Goal: Navigation & Orientation: Find specific page/section

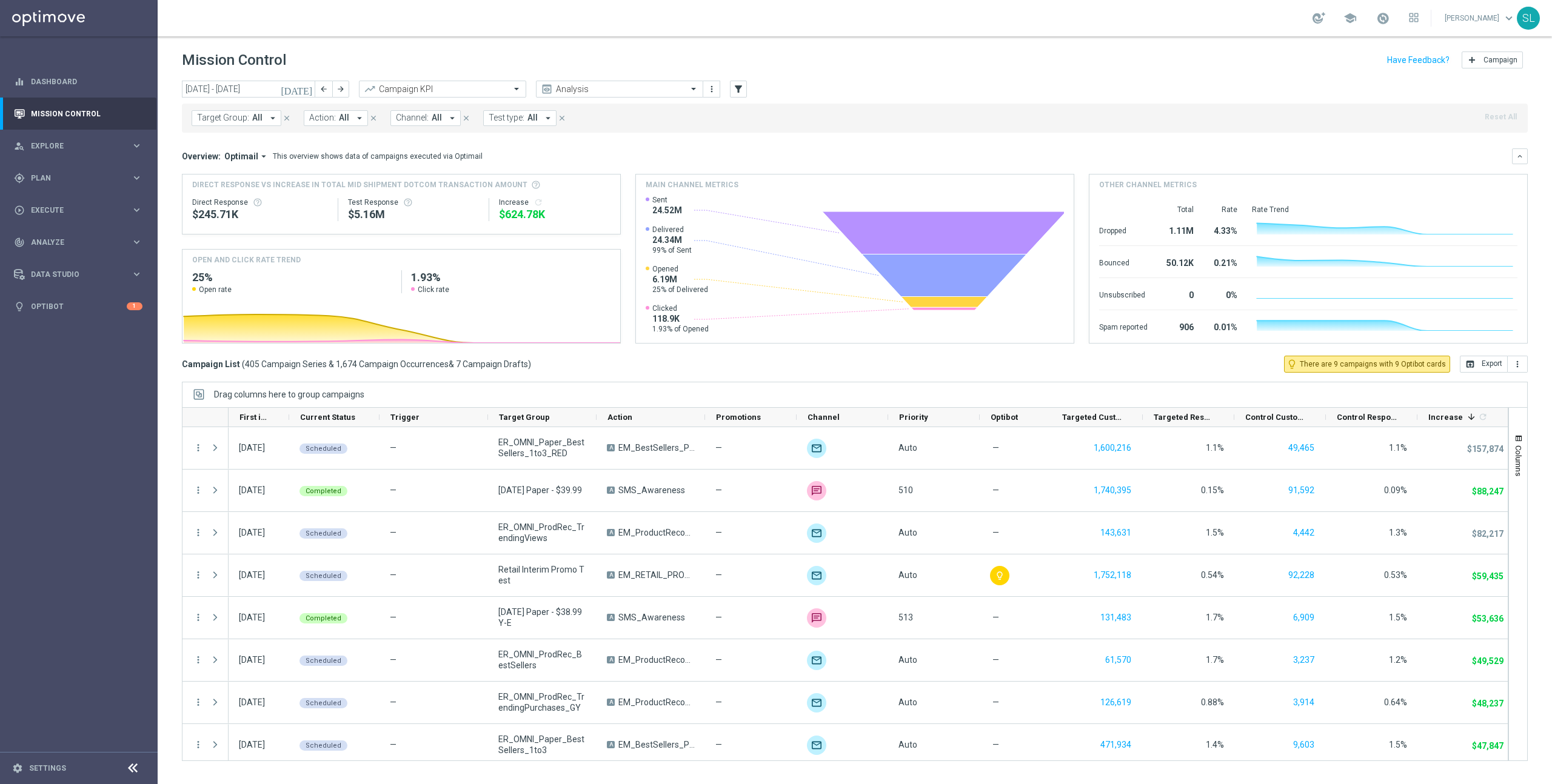
drag, startPoint x: 186, startPoint y: 57, endPoint x: 343, endPoint y: 59, distance: 157.0
click at [343, 59] on div "Mission Control add Campaign" at bounding box center [854, 60] width 1346 height 24
drag, startPoint x: 315, startPoint y: 62, endPoint x: 120, endPoint y: 63, distance: 195.0
click at [120, 63] on main "equalizer Dashboard Mission Control" at bounding box center [776, 392] width 1552 height 784
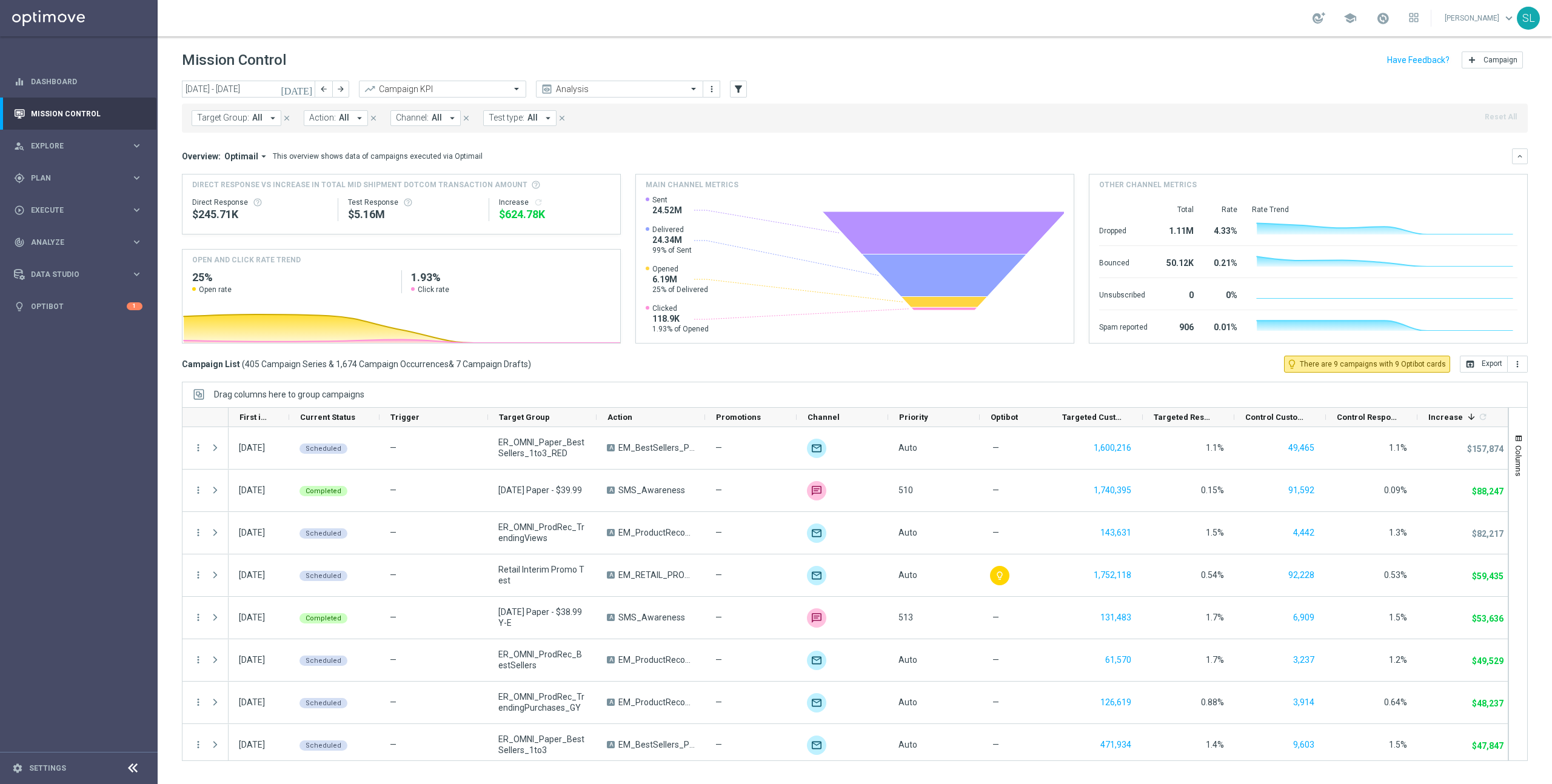
click at [303, 64] on div "Mission Control add Campaign" at bounding box center [854, 60] width 1346 height 24
